Goal: Obtain resource: Download file/media

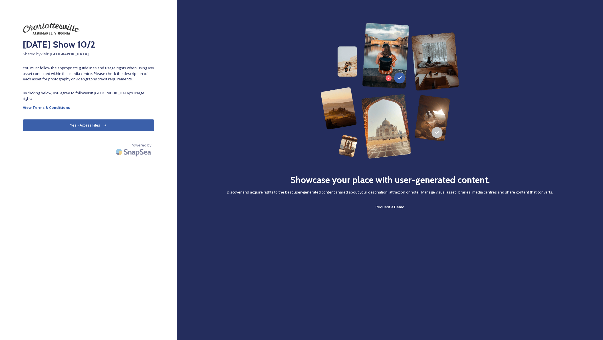
click at [116, 120] on button "Yes - Access Files" at bounding box center [88, 126] width 131 height 12
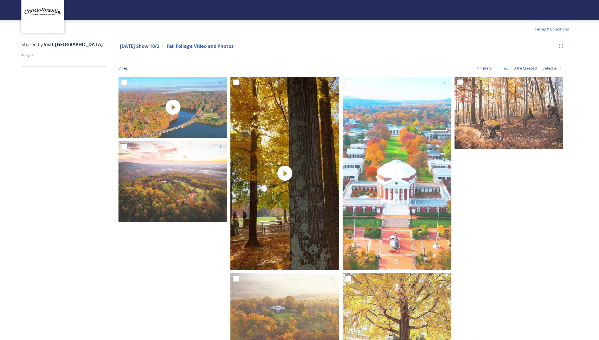
scroll to position [40, 0]
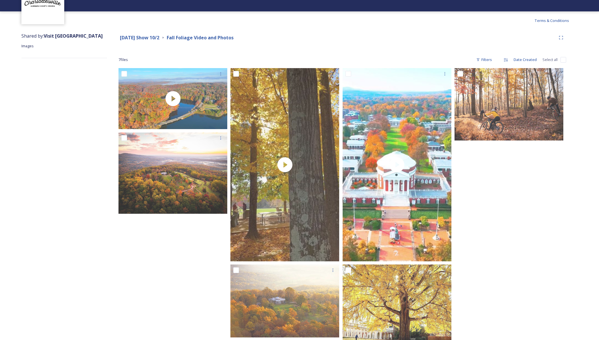
click at [67, 140] on div "Shared by: Visit [GEOGRAPHIC_DATA] Images" at bounding box center [64, 197] width 86 height 335
